Goal: Task Accomplishment & Management: Complete application form

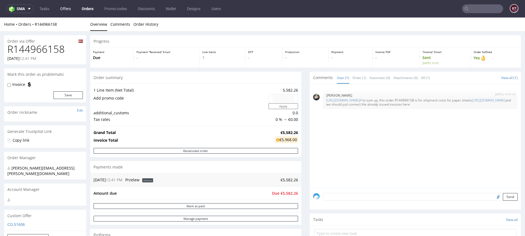
click at [68, 9] on link "Offers" at bounding box center [65, 8] width 17 height 9
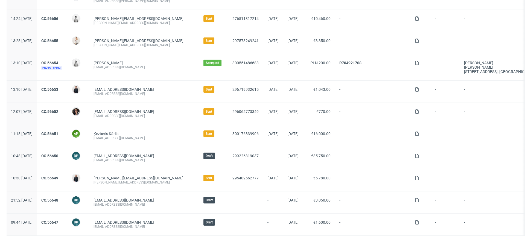
scroll to position [203, 0]
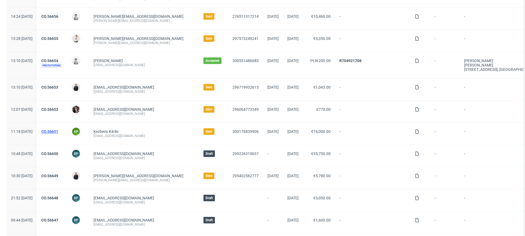
click at [58, 131] on link "CO.56651" at bounding box center [49, 131] width 17 height 4
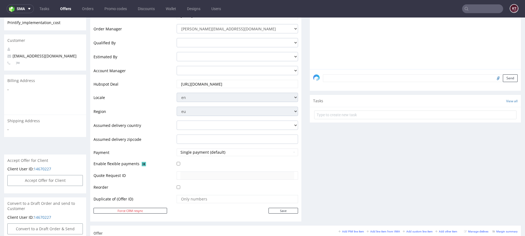
scroll to position [196, 0]
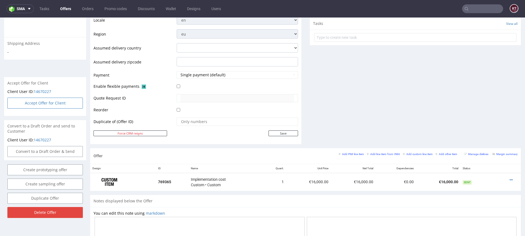
click at [65, 98] on button "Accept Offer for Client" at bounding box center [44, 103] width 75 height 11
select select "135"
select select "1871"
select select "b2b"
select select "135"
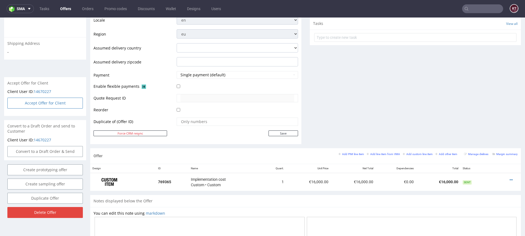
select select "1871"
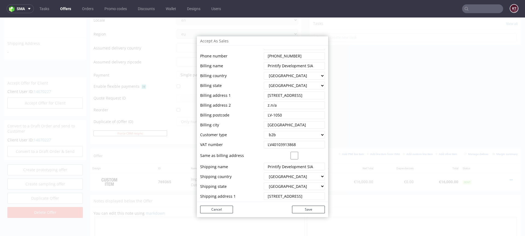
scroll to position [60, 0]
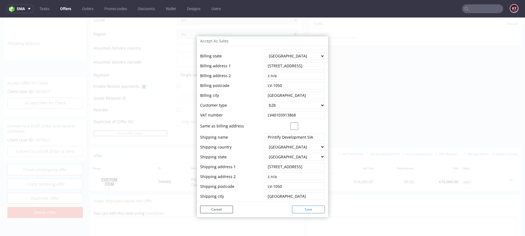
click at [310, 208] on button "Save" at bounding box center [308, 210] width 33 height 8
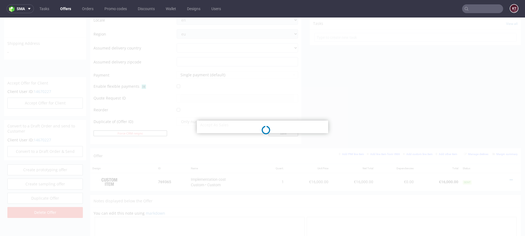
select select "135"
select select "1871"
select select "b2b"
select select "135"
select select "1871"
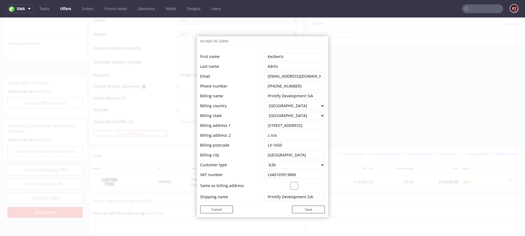
click at [302, 76] on input "string" at bounding box center [294, 76] width 61 height 8
click at [418, 76] on div "Accept As Sales First name Last name Email Phone number Billing name Billing co…" at bounding box center [262, 127] width 525 height 219
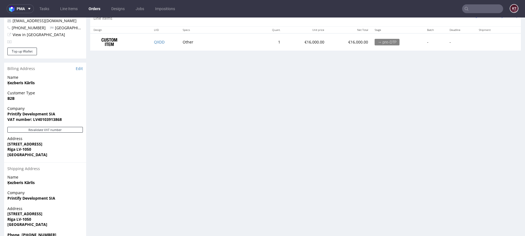
scroll to position [271, 0]
